Goal: Book appointment/travel/reservation

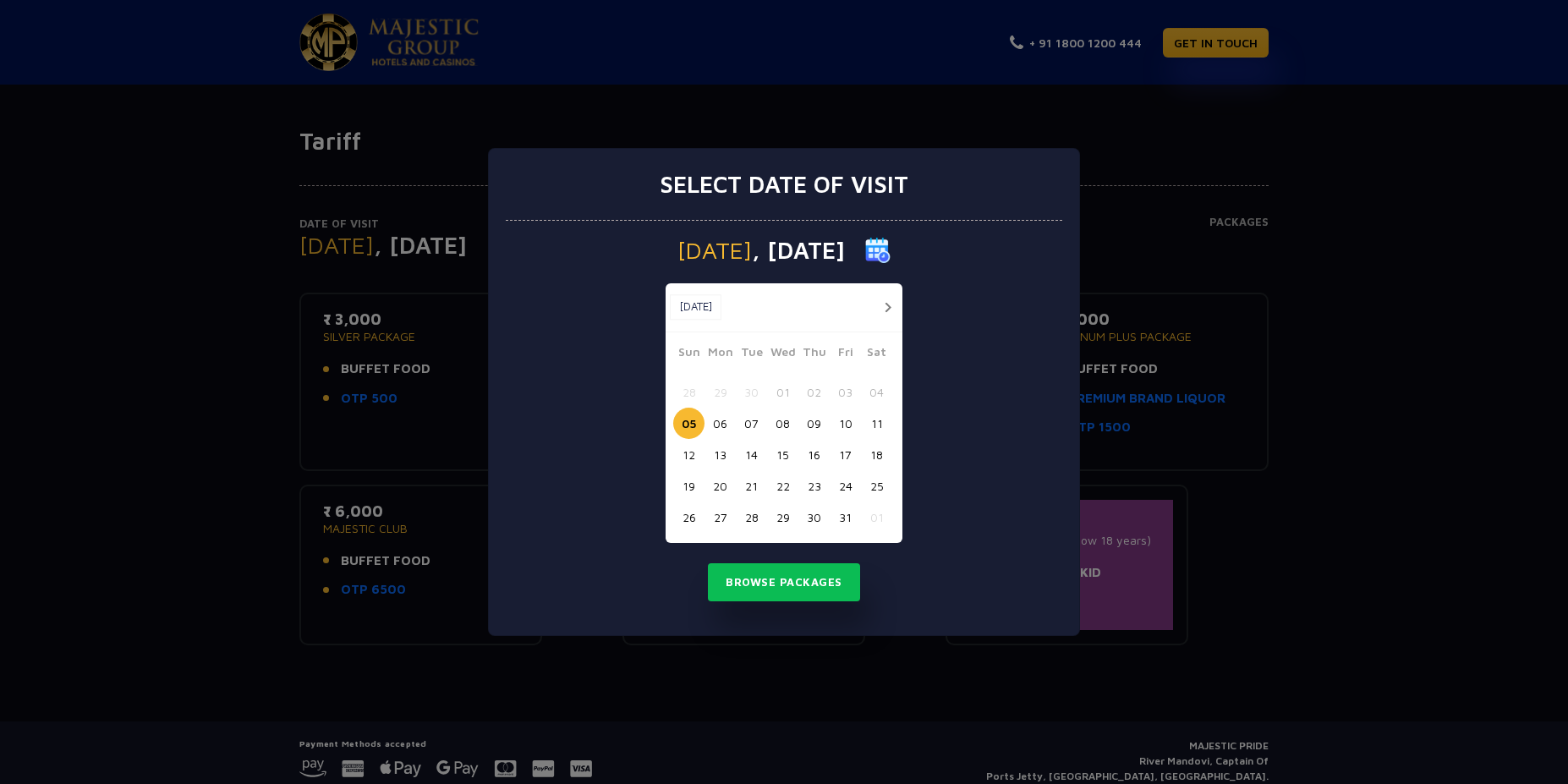
click at [692, 480] on button "19" at bounding box center [689, 486] width 31 height 31
click at [766, 586] on button "Browse Packages" at bounding box center [783, 583] width 152 height 39
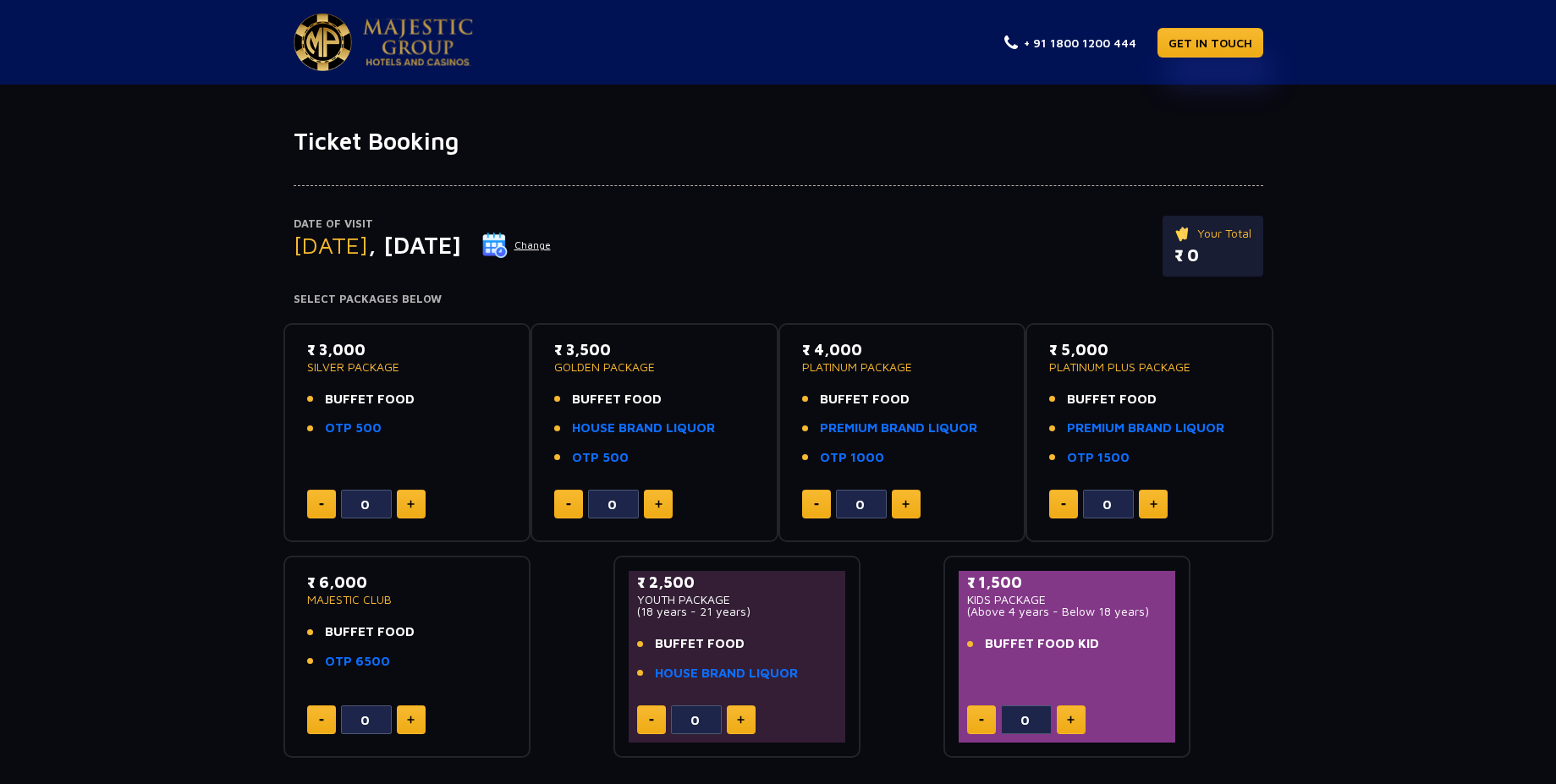
click at [429, 64] on img at bounding box center [418, 42] width 110 height 47
